Goal: Task Accomplishment & Management: Use online tool/utility

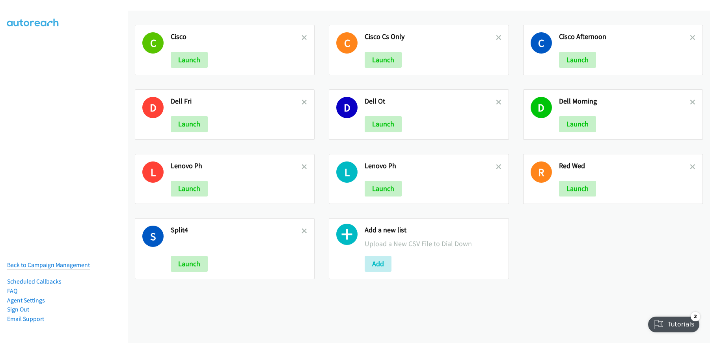
click at [217, 314] on div "C Cisco Launch C Cisco Cs Only Launch C Cisco Afternoon Launch D Dell Fri Launc…" at bounding box center [419, 177] width 582 height 333
drag, startPoint x: 304, startPoint y: 168, endPoint x: 301, endPoint y: 163, distance: 5.7
click at [304, 168] on icon at bounding box center [305, 168] width 6 height 6
click at [302, 104] on icon at bounding box center [305, 103] width 6 height 6
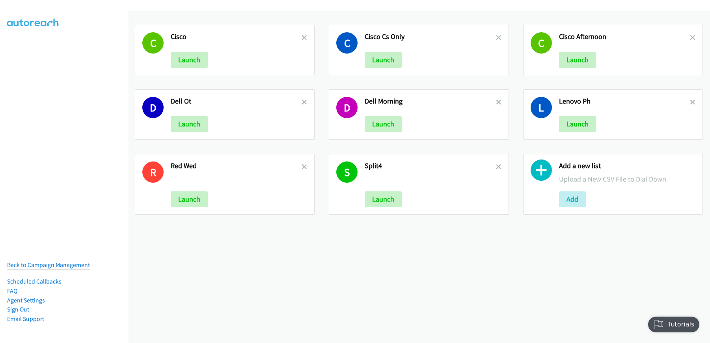
drag, startPoint x: 494, startPoint y: 37, endPoint x: 498, endPoint y: 72, distance: 35.3
click at [496, 37] on icon at bounding box center [499, 38] width 6 height 6
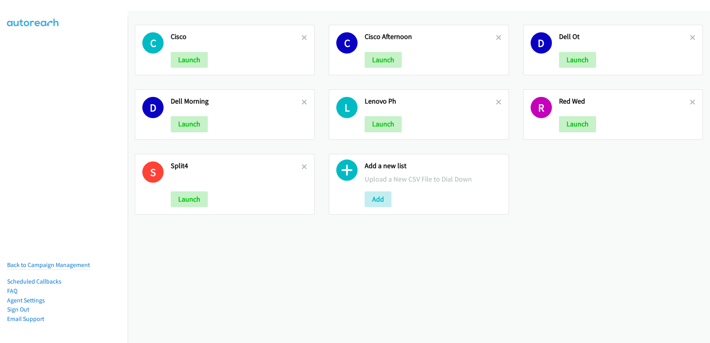
click at [682, 39] on h2 "Dell Ot" at bounding box center [624, 36] width 131 height 9
click at [690, 102] on icon at bounding box center [693, 103] width 6 height 6
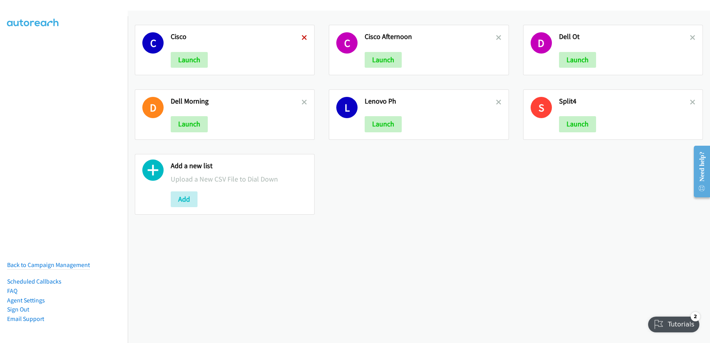
click at [303, 36] on icon at bounding box center [305, 38] width 6 height 6
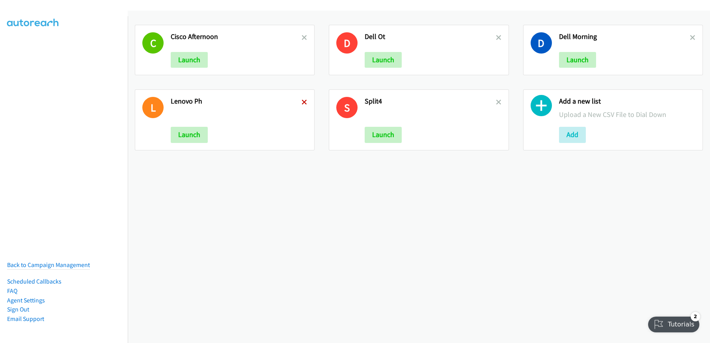
click at [304, 102] on icon at bounding box center [305, 103] width 6 height 6
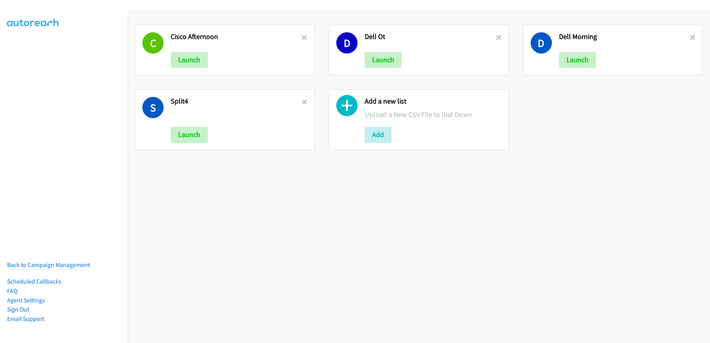
click at [303, 37] on icon at bounding box center [305, 38] width 6 height 6
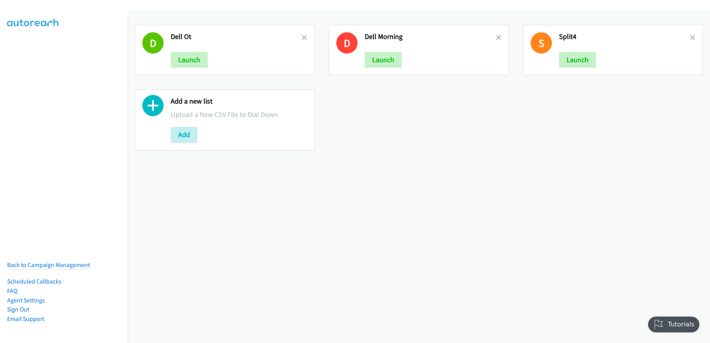
click at [306, 35] on div "D Dell Ot Launch" at bounding box center [225, 50] width 180 height 50
click at [304, 38] on icon at bounding box center [305, 38] width 6 height 6
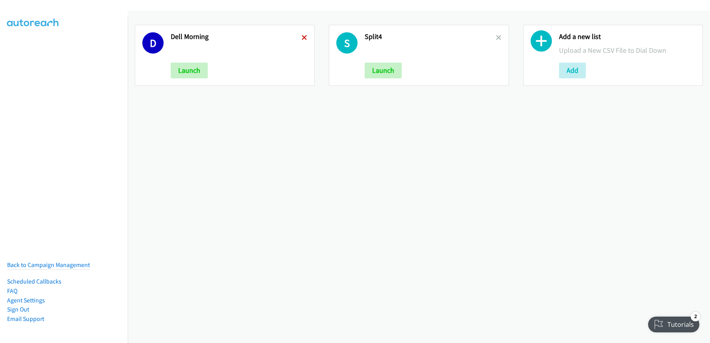
click at [302, 35] on icon at bounding box center [305, 38] width 6 height 6
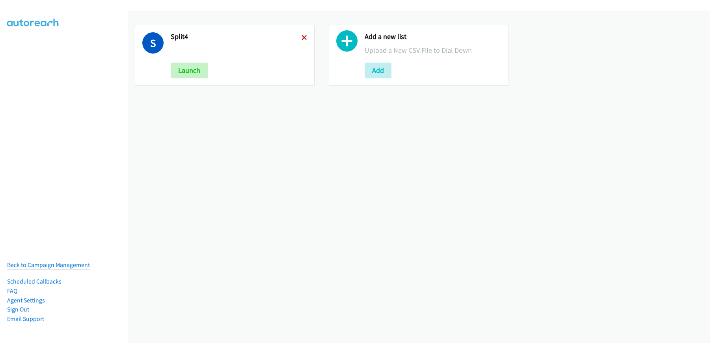
click at [302, 37] on icon at bounding box center [305, 38] width 6 height 6
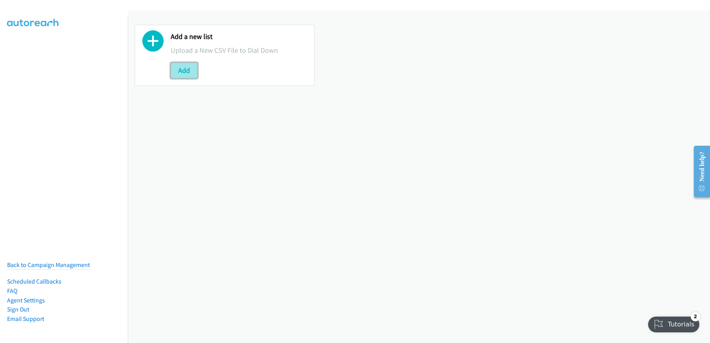
click at [179, 69] on button "Add" at bounding box center [184, 71] width 27 height 16
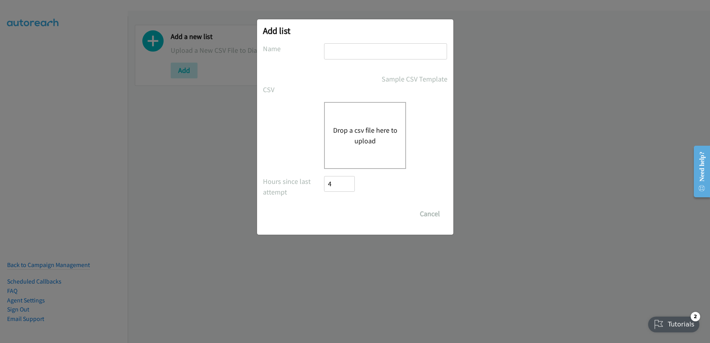
click at [332, 55] on input "text" at bounding box center [385, 51] width 123 height 16
type input "DELL_MORNING"
click at [356, 139] on button "Drop a csv file here to upload" at bounding box center [365, 135] width 65 height 21
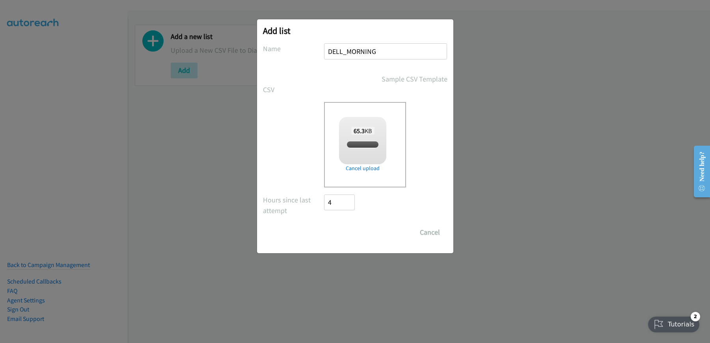
checkbox input "true"
click at [342, 235] on input "Save List" at bounding box center [344, 233] width 41 height 16
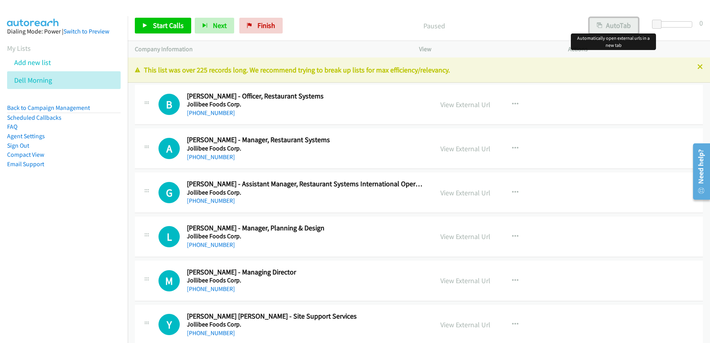
click at [616, 26] on button "AutoTab" at bounding box center [613, 26] width 49 height 16
click at [461, 108] on link "View External Url" at bounding box center [465, 104] width 50 height 9
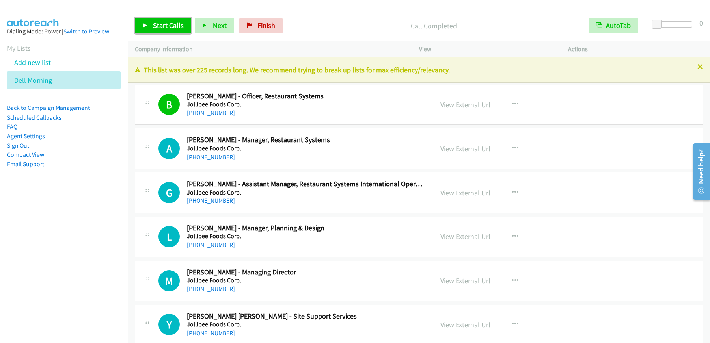
click at [166, 24] on span "Start Calls" at bounding box center [168, 25] width 31 height 9
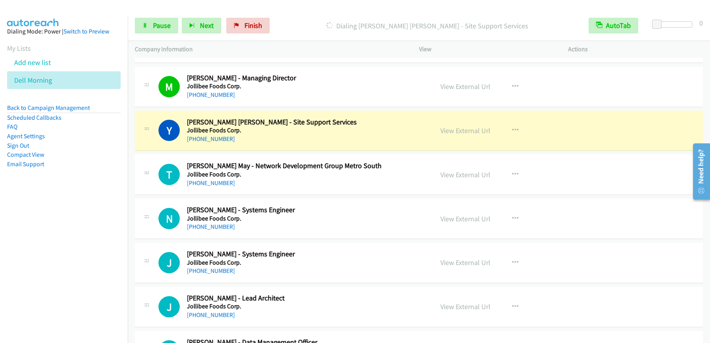
scroll to position [206, 0]
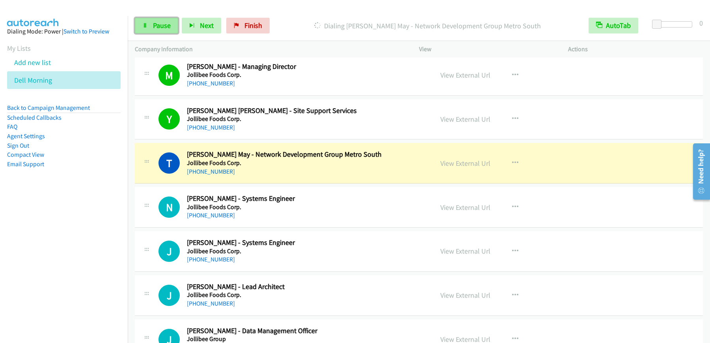
click at [170, 22] on link "Pause" at bounding box center [156, 26] width 43 height 16
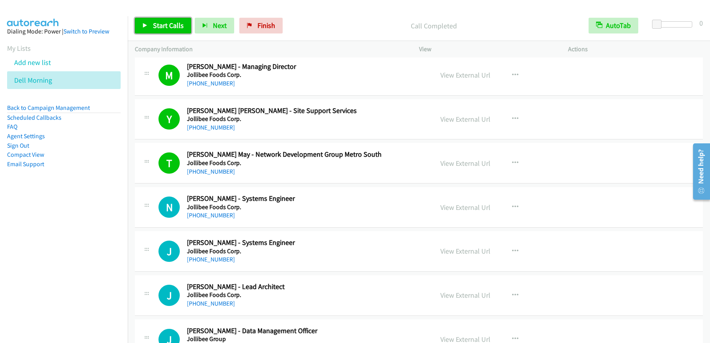
click at [168, 24] on span "Start Calls" at bounding box center [168, 25] width 31 height 9
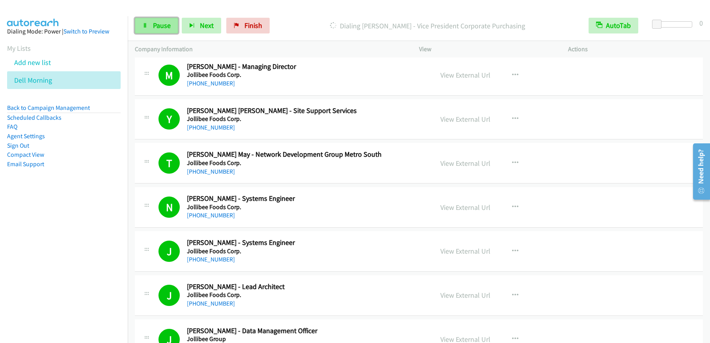
click at [161, 27] on span "Pause" at bounding box center [162, 25] width 18 height 9
click at [185, 26] on link "Start Calls" at bounding box center [163, 26] width 56 height 16
click at [163, 29] on span "Pause" at bounding box center [162, 25] width 18 height 9
drag, startPoint x: 330, startPoint y: 17, endPoint x: 326, endPoint y: 19, distance: 4.5
click at [330, 18] on div "Call Completed" at bounding box center [433, 26] width 295 height 16
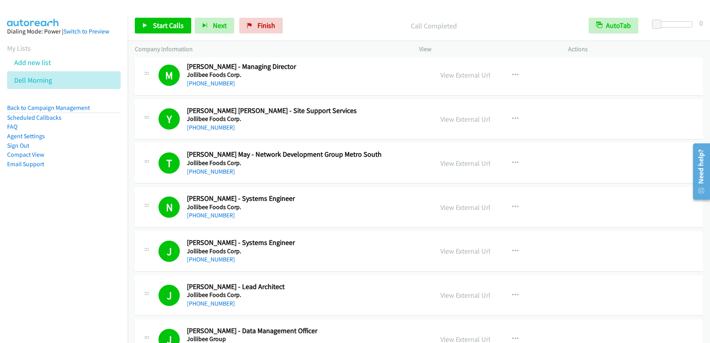
click at [309, 22] on p "Call Completed" at bounding box center [433, 26] width 281 height 11
click at [158, 20] on link "Start Calls" at bounding box center [163, 26] width 56 height 16
click at [155, 25] on span "Start Calls" at bounding box center [168, 25] width 31 height 9
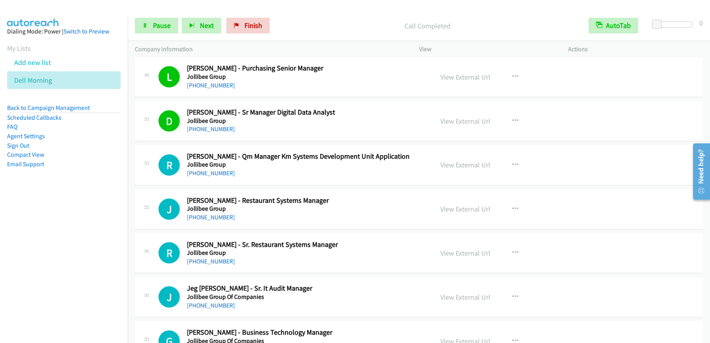
scroll to position [807, 0]
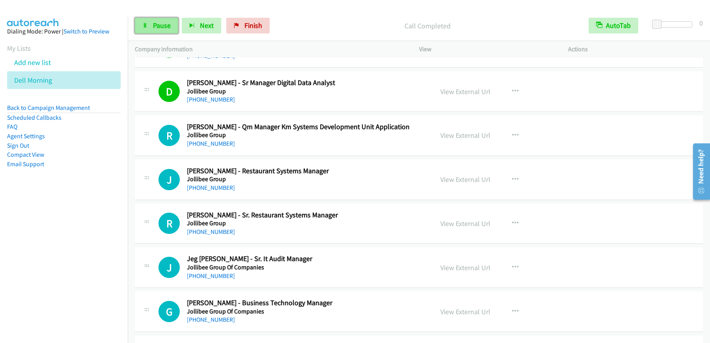
click at [150, 32] on link "Pause" at bounding box center [156, 26] width 43 height 16
click at [155, 29] on span "Start Calls" at bounding box center [168, 25] width 31 height 9
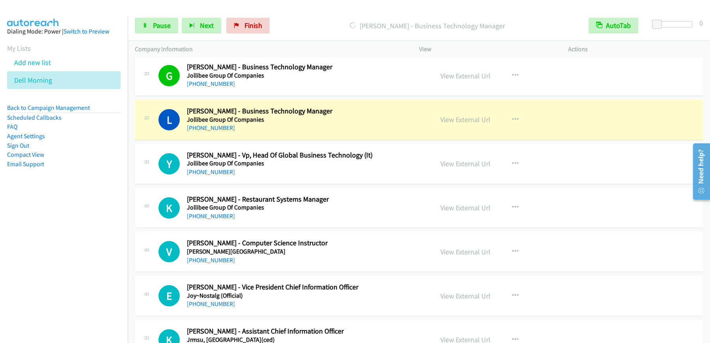
scroll to position [1077, 0]
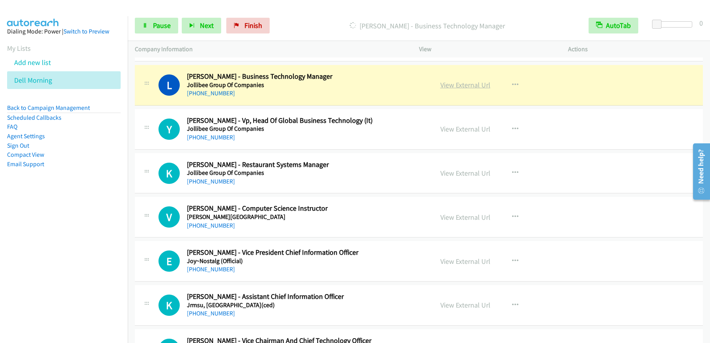
click at [457, 86] on link "View External Url" at bounding box center [465, 84] width 50 height 9
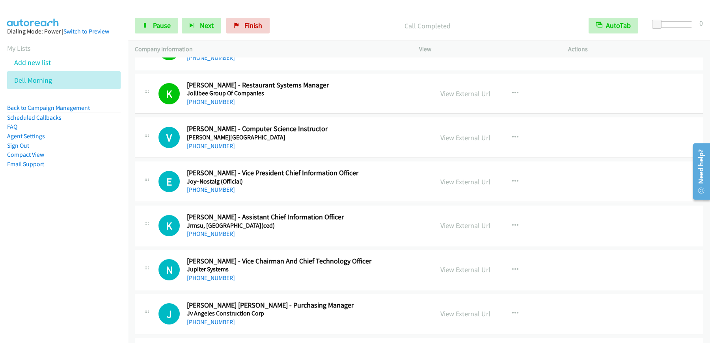
scroll to position [1159, 0]
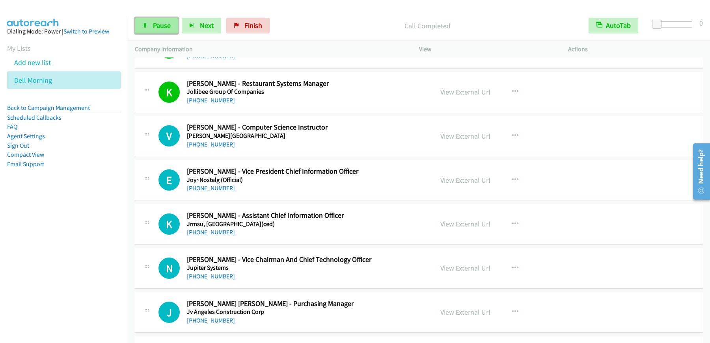
click at [154, 30] on span "Pause" at bounding box center [162, 25] width 18 height 9
click at [154, 30] on link "Start Calls" at bounding box center [163, 26] width 56 height 16
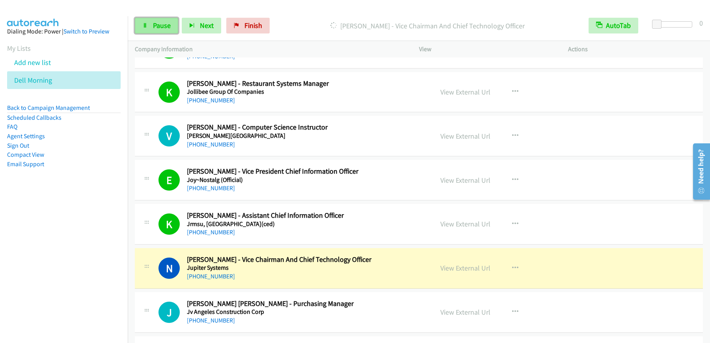
click at [155, 28] on span "Pause" at bounding box center [162, 25] width 18 height 9
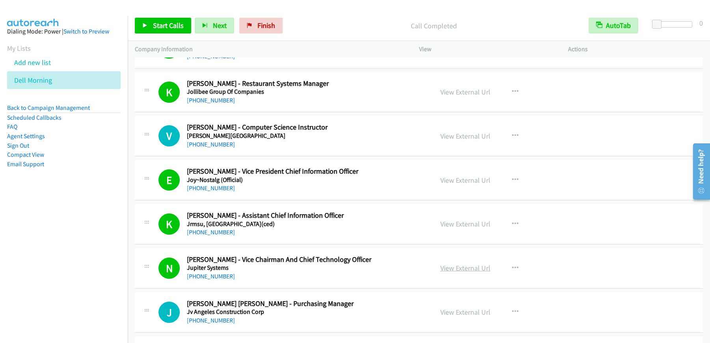
click at [468, 268] on link "View External Url" at bounding box center [465, 268] width 50 height 9
click at [164, 25] on span "Start Calls" at bounding box center [168, 25] width 31 height 9
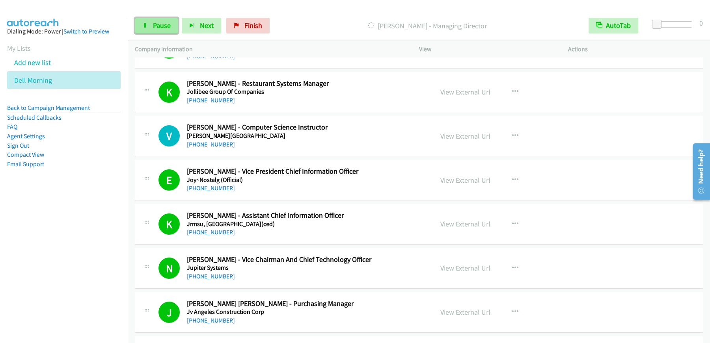
click at [156, 26] on span "Pause" at bounding box center [162, 25] width 18 height 9
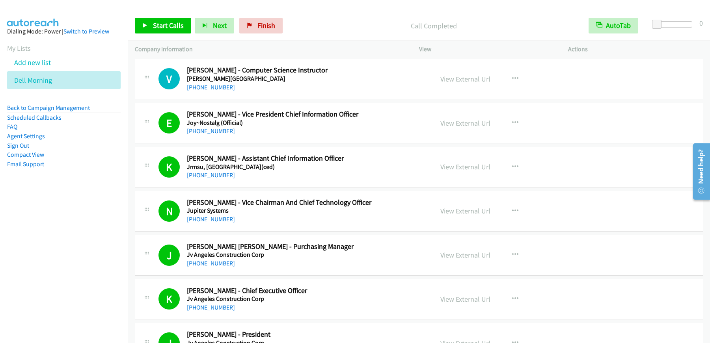
scroll to position [1249, 0]
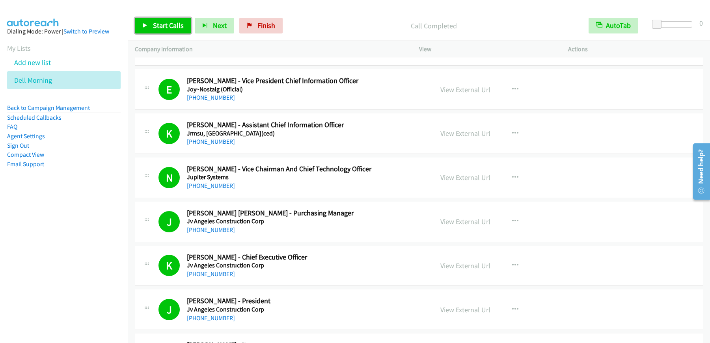
drag, startPoint x: 172, startPoint y: 30, endPoint x: 176, endPoint y: 32, distance: 4.8
click at [172, 29] on span "Start Calls" at bounding box center [168, 25] width 31 height 9
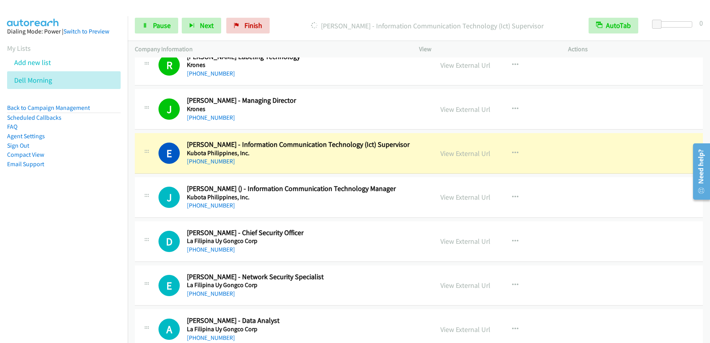
scroll to position [1626, 0]
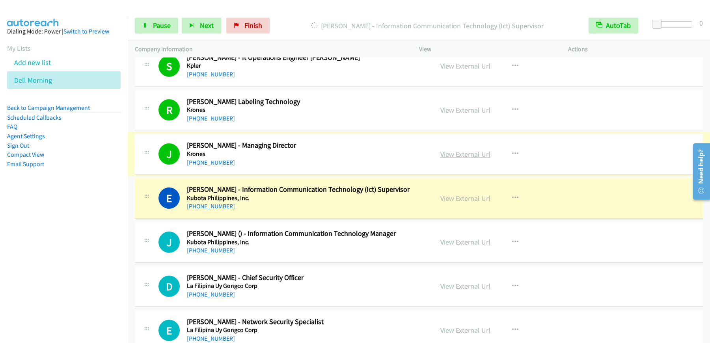
click at [464, 157] on link "View External Url" at bounding box center [465, 154] width 50 height 9
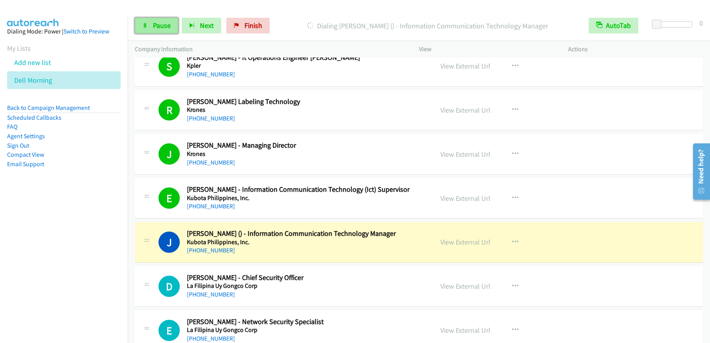
click at [149, 21] on link "Pause" at bounding box center [156, 26] width 43 height 16
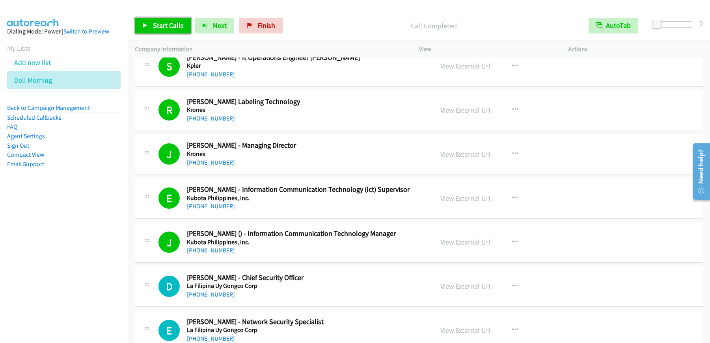
click at [141, 29] on link "Start Calls" at bounding box center [163, 26] width 56 height 16
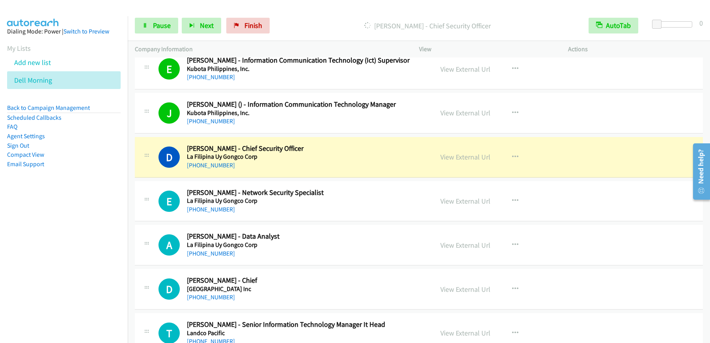
scroll to position [1767, 0]
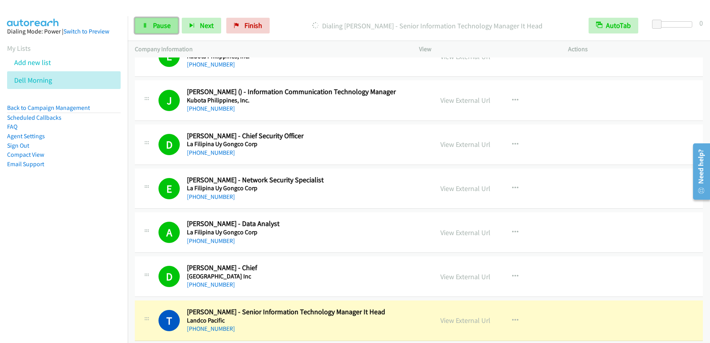
click at [161, 29] on span "Pause" at bounding box center [162, 25] width 18 height 9
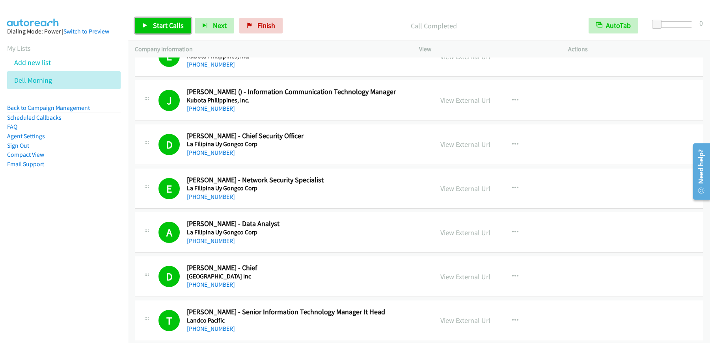
click at [174, 28] on span "Start Calls" at bounding box center [168, 25] width 31 height 9
click at [170, 28] on span "Pause" at bounding box center [162, 25] width 18 height 9
click at [172, 28] on span "Start Calls" at bounding box center [168, 25] width 31 height 9
click at [159, 32] on link "Pause" at bounding box center [156, 26] width 43 height 16
click at [173, 29] on span "Start Calls" at bounding box center [168, 25] width 31 height 9
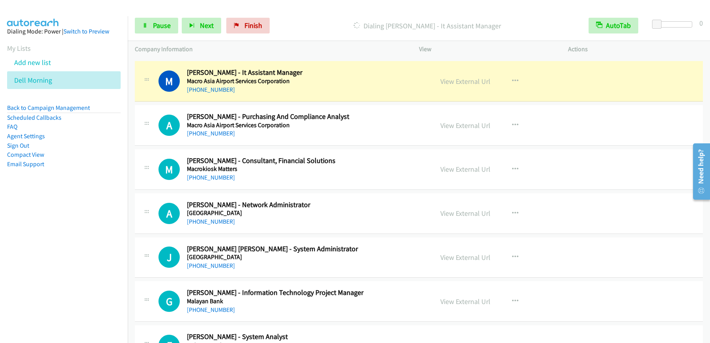
scroll to position [2856, 0]
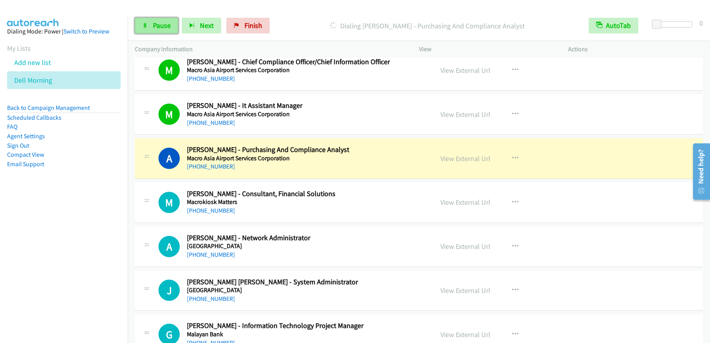
click at [160, 26] on span "Pause" at bounding box center [162, 25] width 18 height 9
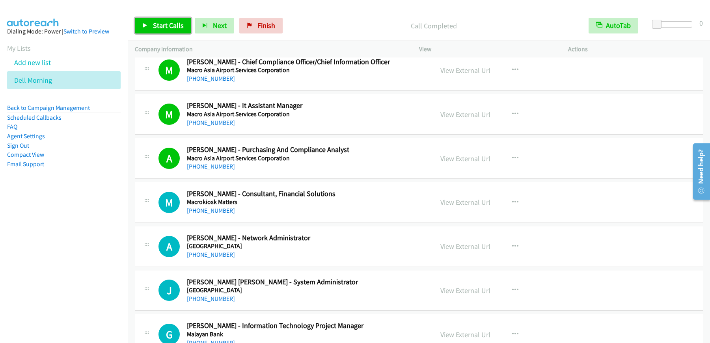
click at [181, 23] on span "Start Calls" at bounding box center [168, 25] width 31 height 9
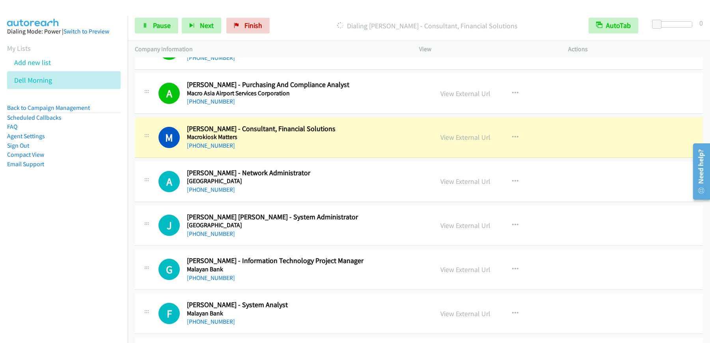
scroll to position [2922, 0]
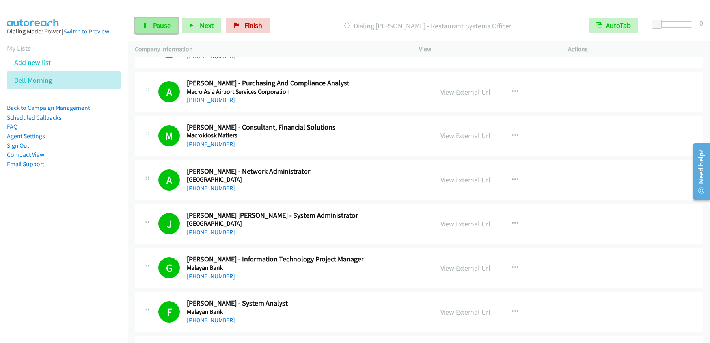
click at [164, 30] on span "Pause" at bounding box center [162, 25] width 18 height 9
click at [180, 27] on span "Start Calls" at bounding box center [168, 25] width 31 height 9
click at [169, 24] on span "Pause" at bounding box center [162, 25] width 18 height 9
click at [166, 24] on span "Start Calls" at bounding box center [168, 25] width 31 height 9
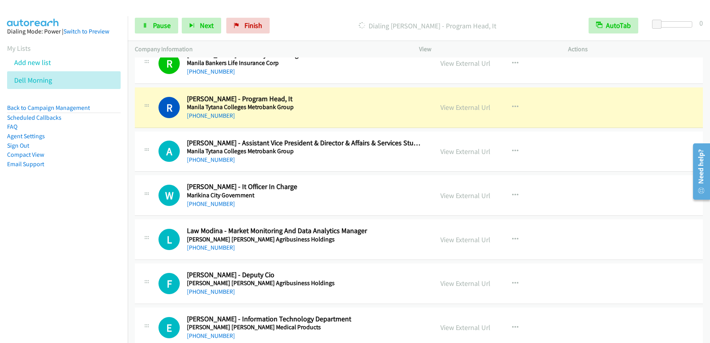
scroll to position [3479, 0]
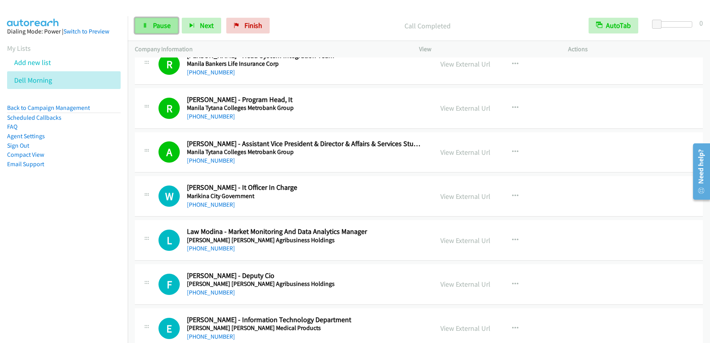
click at [160, 27] on span "Pause" at bounding box center [162, 25] width 18 height 9
click at [161, 28] on span "Start Calls" at bounding box center [168, 25] width 31 height 9
click at [164, 26] on span "Pause" at bounding box center [162, 25] width 18 height 9
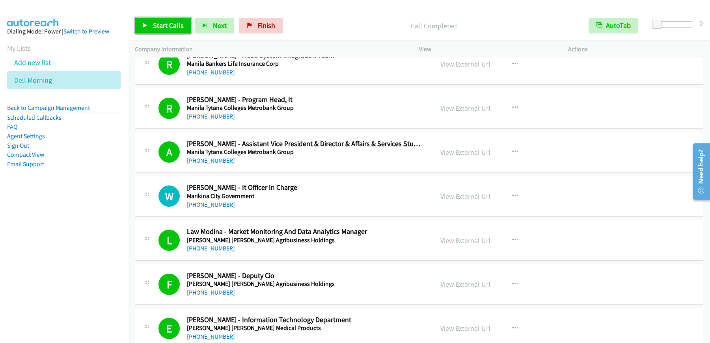
click at [158, 28] on span "Start Calls" at bounding box center [168, 25] width 31 height 9
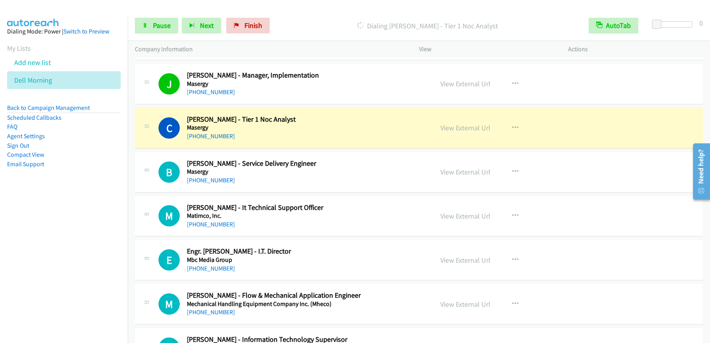
scroll to position [4121, 0]
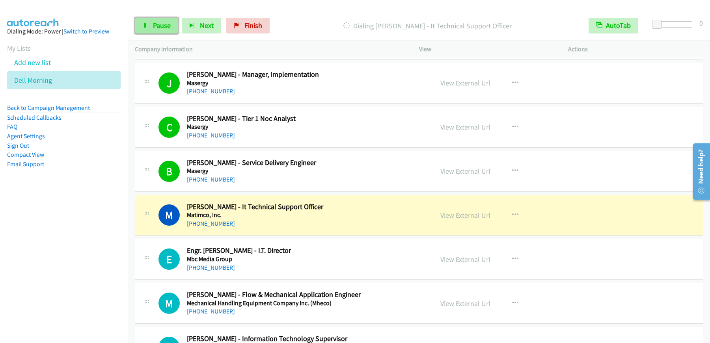
click at [144, 24] on icon at bounding box center [145, 26] width 6 height 6
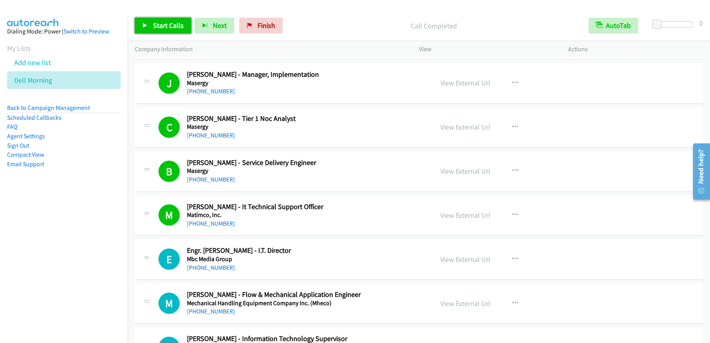
click at [158, 31] on link "Start Calls" at bounding box center [163, 26] width 56 height 16
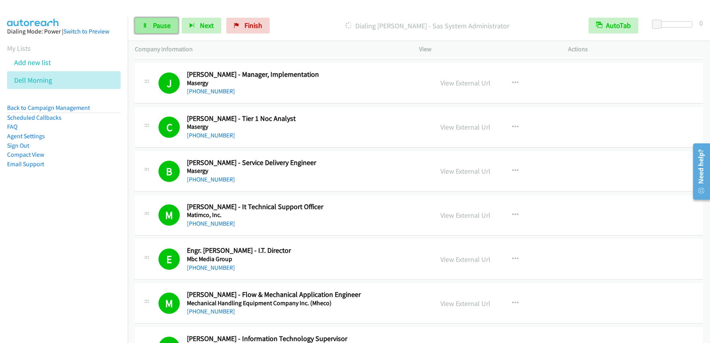
click at [154, 31] on link "Pause" at bounding box center [156, 26] width 43 height 16
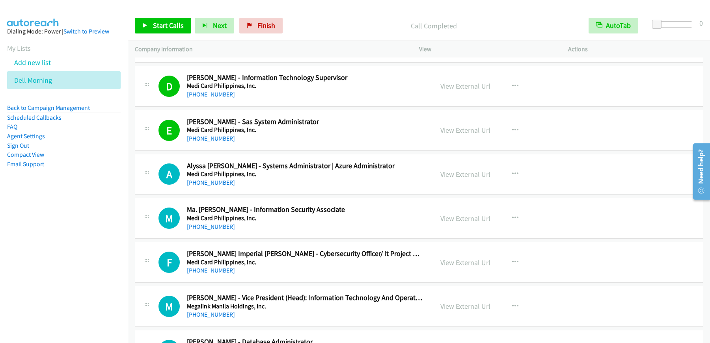
scroll to position [4375, 0]
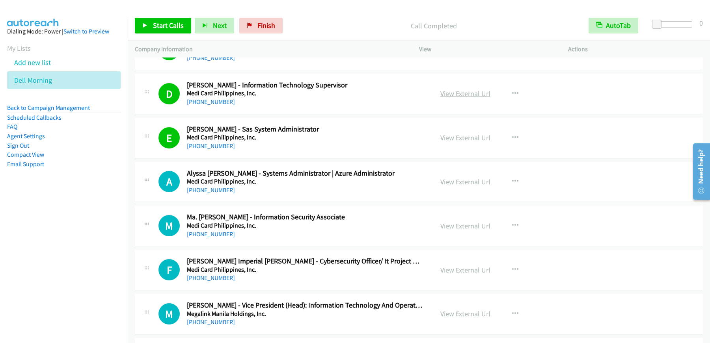
click at [464, 95] on link "View External Url" at bounding box center [465, 93] width 50 height 9
click at [172, 23] on span "Start Calls" at bounding box center [168, 25] width 31 height 9
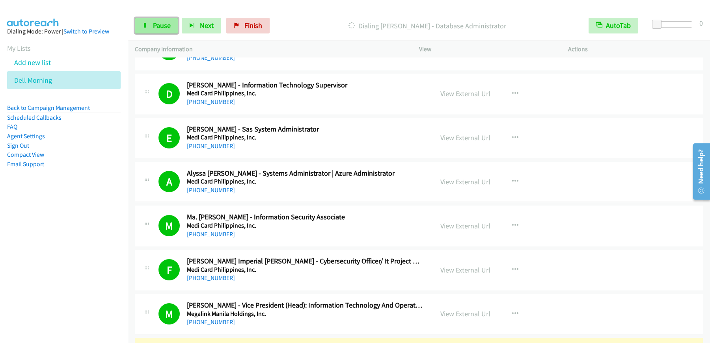
click at [147, 22] on link "Pause" at bounding box center [156, 26] width 43 height 16
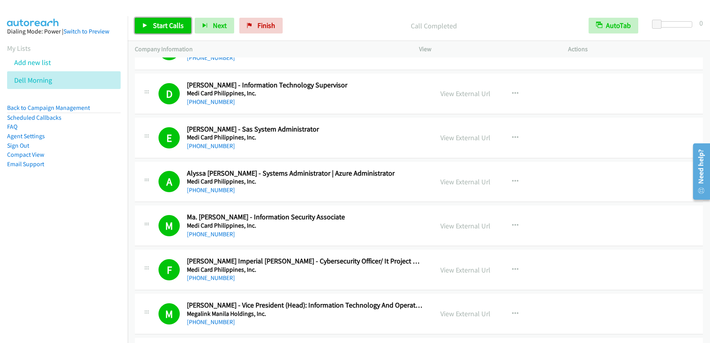
click at [177, 27] on span "Start Calls" at bounding box center [168, 25] width 31 height 9
click at [157, 32] on link "Pause" at bounding box center [156, 26] width 43 height 16
click at [166, 24] on span "Start Calls" at bounding box center [168, 25] width 31 height 9
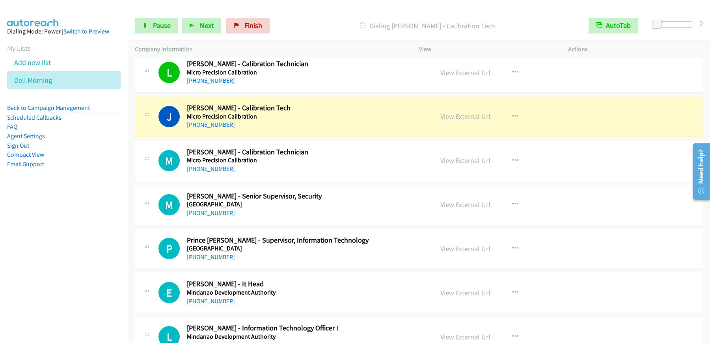
scroll to position [5494, 0]
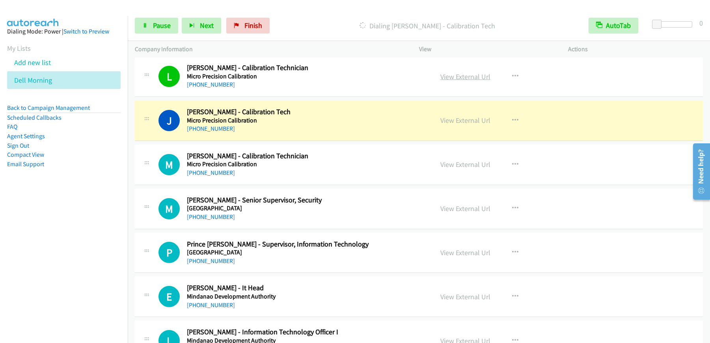
click at [463, 76] on link "View External Url" at bounding box center [465, 76] width 50 height 9
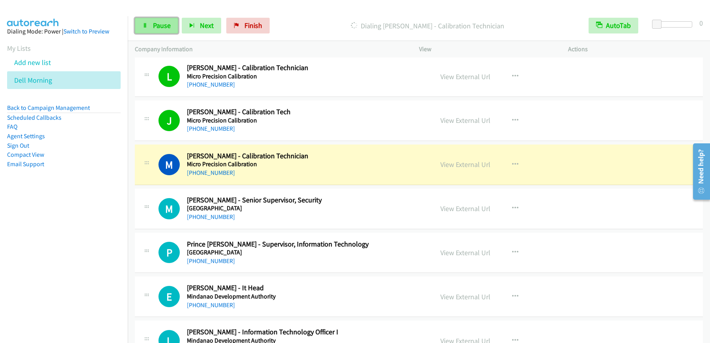
click at [160, 26] on span "Pause" at bounding box center [162, 25] width 18 height 9
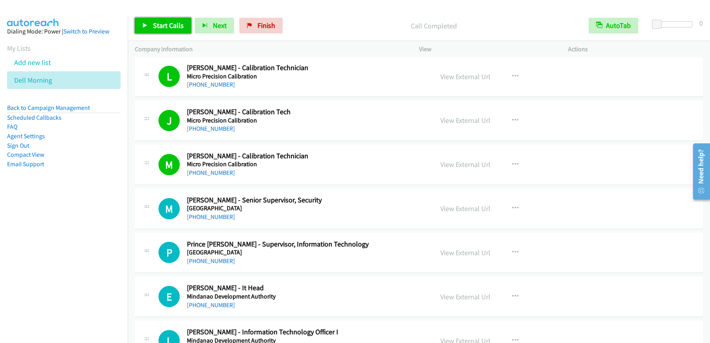
click at [156, 30] on span "Start Calls" at bounding box center [168, 25] width 31 height 9
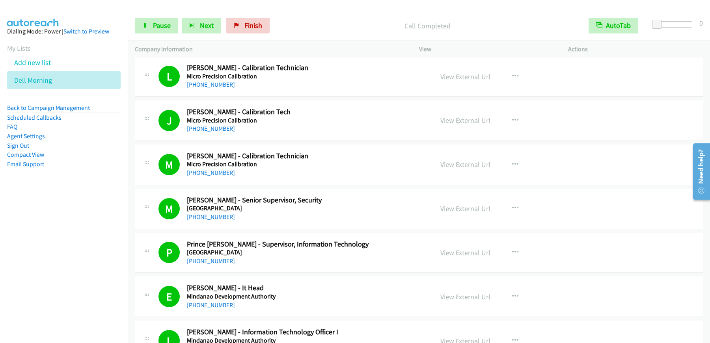
scroll to position [5668, 0]
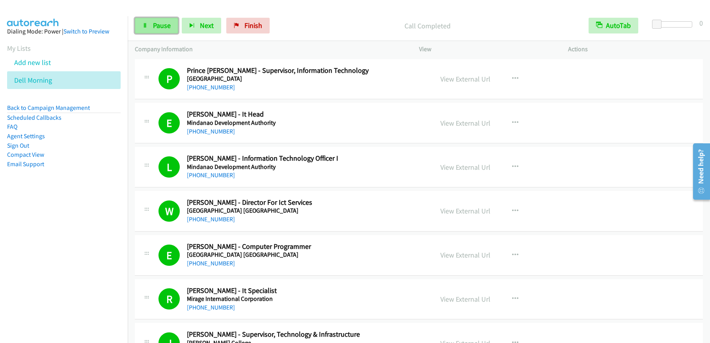
click at [159, 24] on span "Pause" at bounding box center [162, 25] width 18 height 9
click at [158, 25] on span "Start Calls" at bounding box center [168, 25] width 31 height 9
click at [143, 24] on icon at bounding box center [145, 26] width 6 height 6
click at [175, 26] on span "Start Calls" at bounding box center [168, 25] width 31 height 9
click at [165, 23] on span "Pause" at bounding box center [162, 25] width 18 height 9
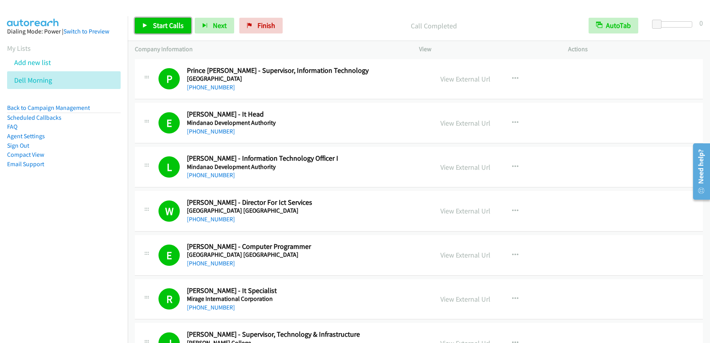
click at [158, 22] on span "Start Calls" at bounding box center [168, 25] width 31 height 9
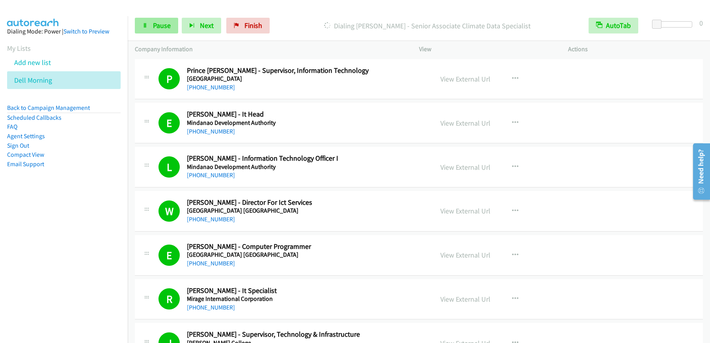
drag, startPoint x: 149, startPoint y: 37, endPoint x: 162, endPoint y: 28, distance: 15.5
click at [150, 37] on div "Start Calls Pause Next Finish [PERSON_NAME] - Senior Associate Climate Data Spe…" at bounding box center [419, 26] width 582 height 30
click at [162, 28] on span "Pause" at bounding box center [162, 25] width 18 height 9
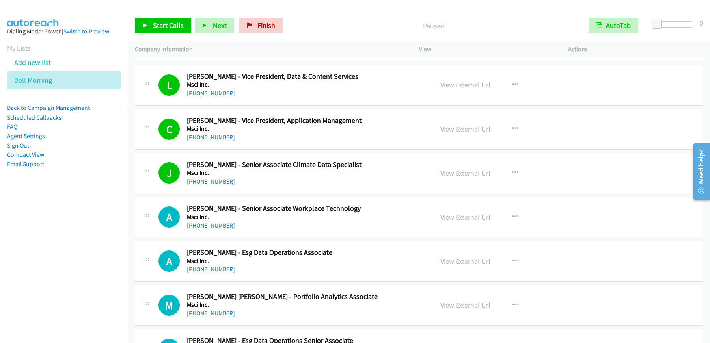
scroll to position [6279, 0]
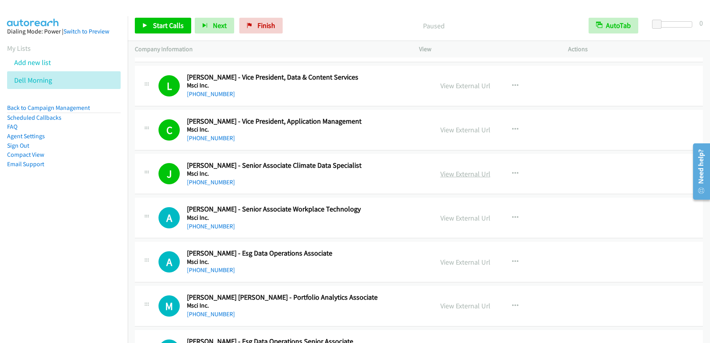
click at [470, 175] on link "View External Url" at bounding box center [465, 174] width 50 height 9
click at [160, 28] on span "Start Calls" at bounding box center [168, 25] width 31 height 9
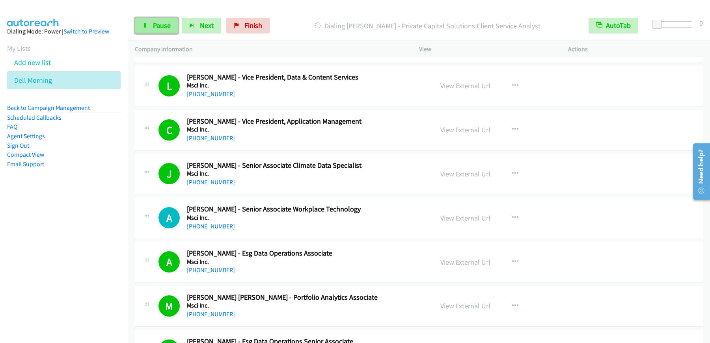
click at [155, 29] on span "Pause" at bounding box center [162, 25] width 18 height 9
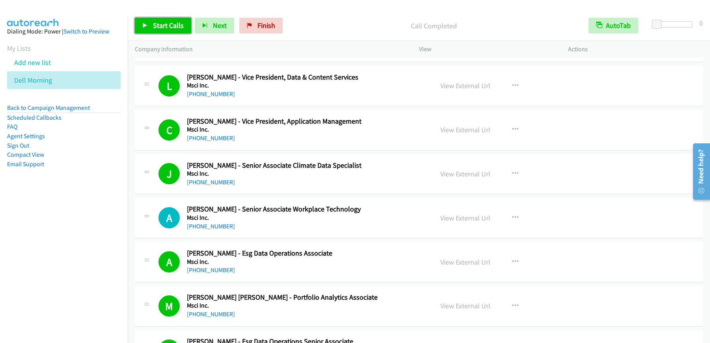
click at [182, 28] on span "Start Calls" at bounding box center [168, 25] width 31 height 9
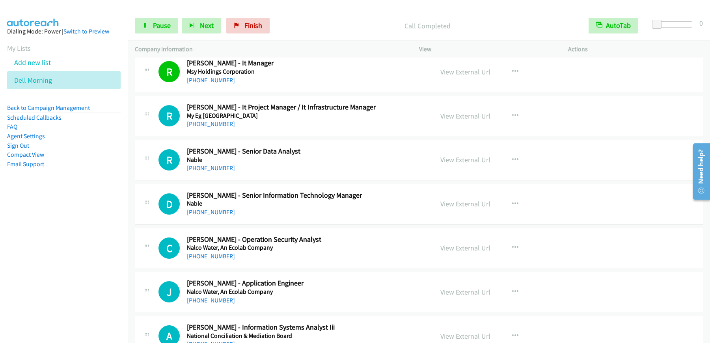
scroll to position [6646, 0]
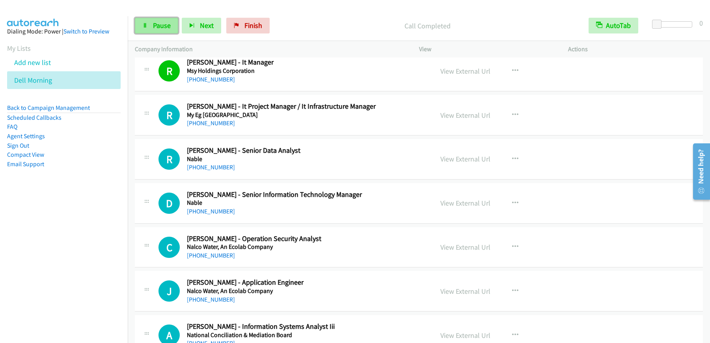
click at [171, 25] on link "Pause" at bounding box center [156, 26] width 43 height 16
click at [169, 27] on span "Start Calls" at bounding box center [168, 25] width 31 height 9
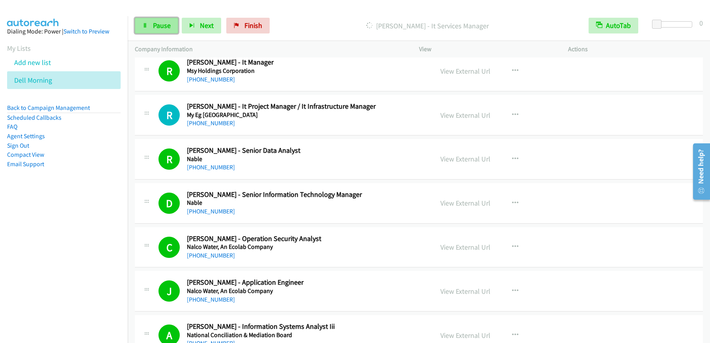
click at [155, 24] on span "Pause" at bounding box center [162, 25] width 18 height 9
click at [177, 24] on span "Start Calls" at bounding box center [168, 25] width 31 height 9
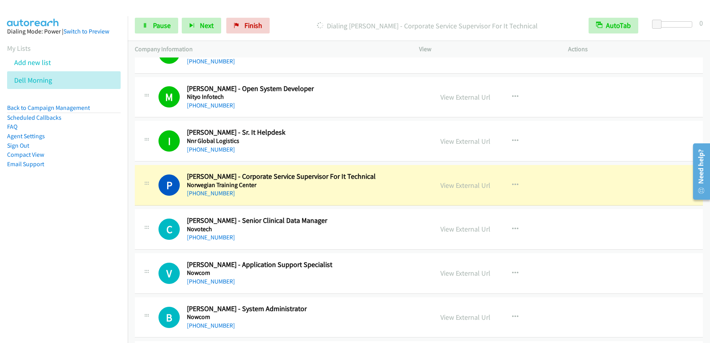
scroll to position [8023, 0]
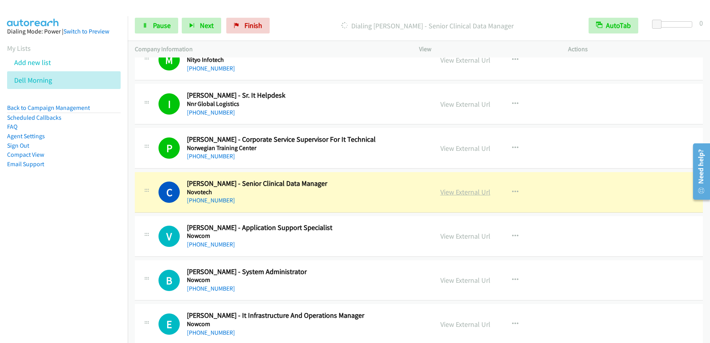
click at [466, 193] on link "View External Url" at bounding box center [465, 192] width 50 height 9
click at [149, 28] on link "Pause" at bounding box center [156, 26] width 43 height 16
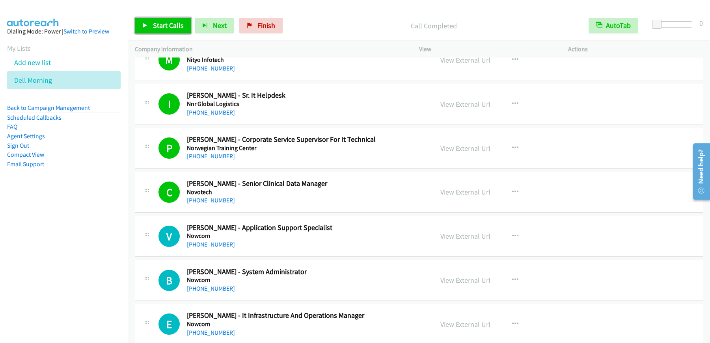
click at [172, 21] on span "Start Calls" at bounding box center [168, 25] width 31 height 9
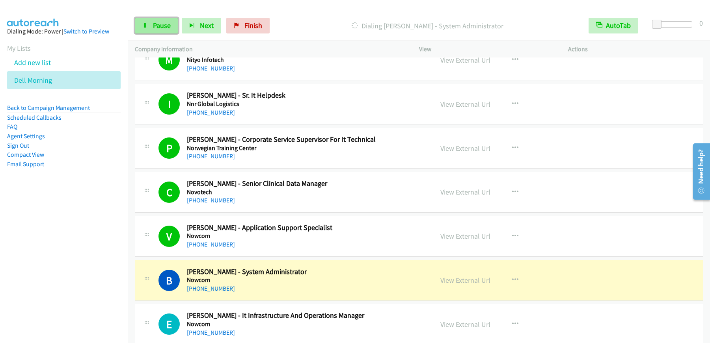
click at [153, 27] on span "Pause" at bounding box center [162, 25] width 18 height 9
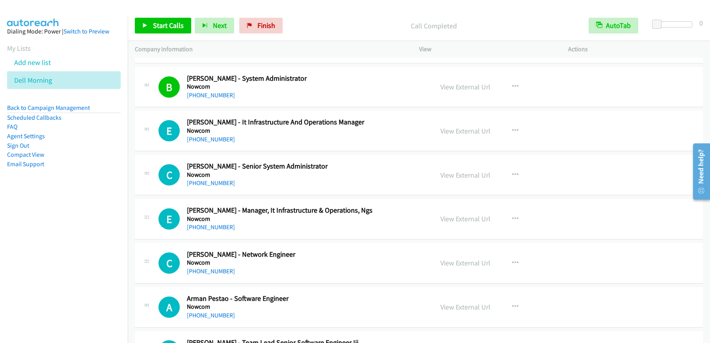
scroll to position [8234, 0]
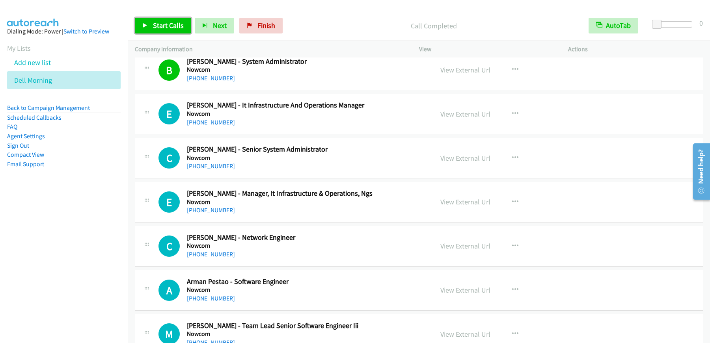
click at [182, 24] on span "Start Calls" at bounding box center [168, 25] width 31 height 9
click at [167, 21] on span "Pause" at bounding box center [162, 25] width 18 height 9
click at [168, 26] on span "Start Calls" at bounding box center [168, 25] width 31 height 9
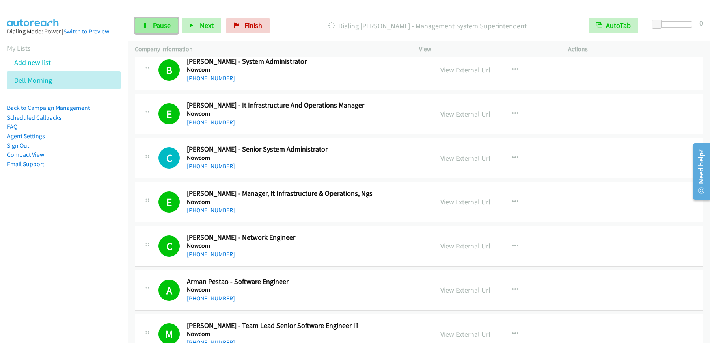
click at [167, 24] on span "Pause" at bounding box center [162, 25] width 18 height 9
click at [160, 32] on link "Start Calls" at bounding box center [163, 26] width 56 height 16
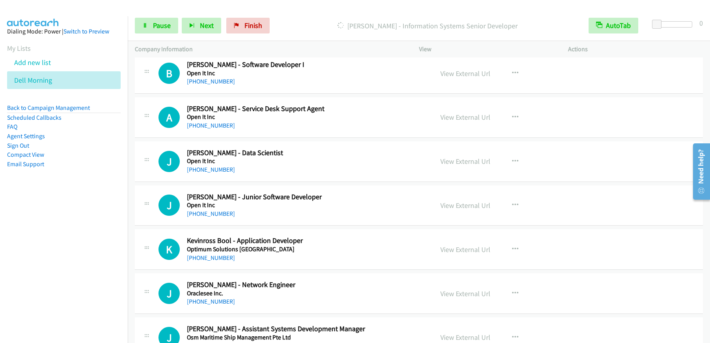
scroll to position [9025, 0]
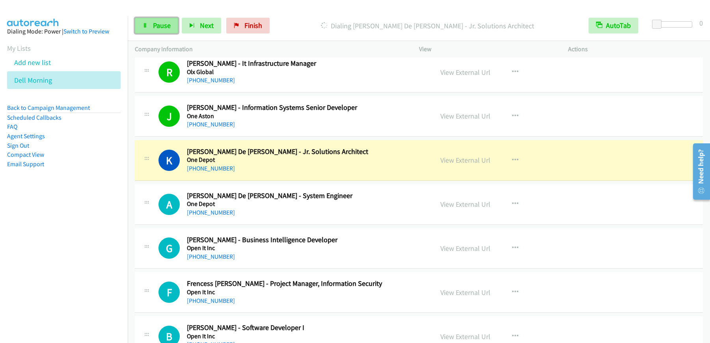
click at [161, 27] on span "Pause" at bounding box center [162, 25] width 18 height 9
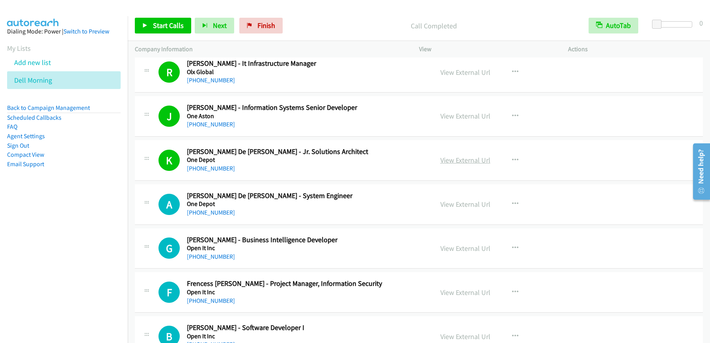
click at [466, 160] on link "View External Url" at bounding box center [465, 160] width 50 height 9
click at [470, 161] on link "View External Url" at bounding box center [465, 160] width 50 height 9
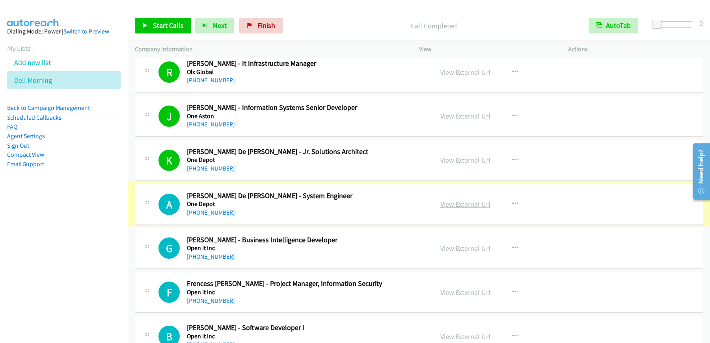
click at [474, 205] on link "View External Url" at bounding box center [465, 204] width 50 height 9
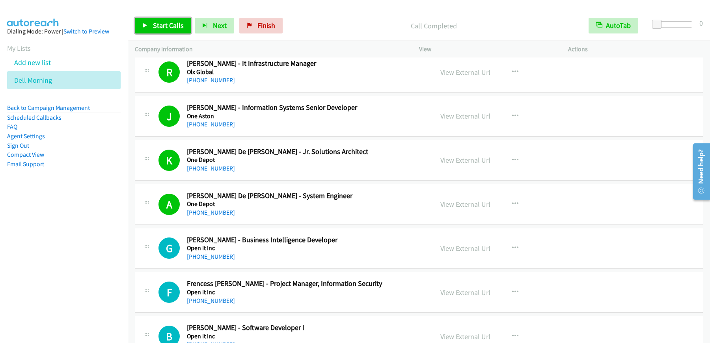
click at [163, 29] on span "Start Calls" at bounding box center [168, 25] width 31 height 9
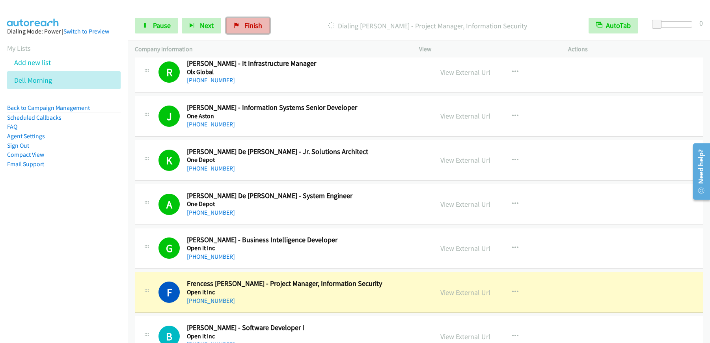
click at [250, 25] on span "Finish" at bounding box center [253, 25] width 18 height 9
